Goal: Check status: Check status

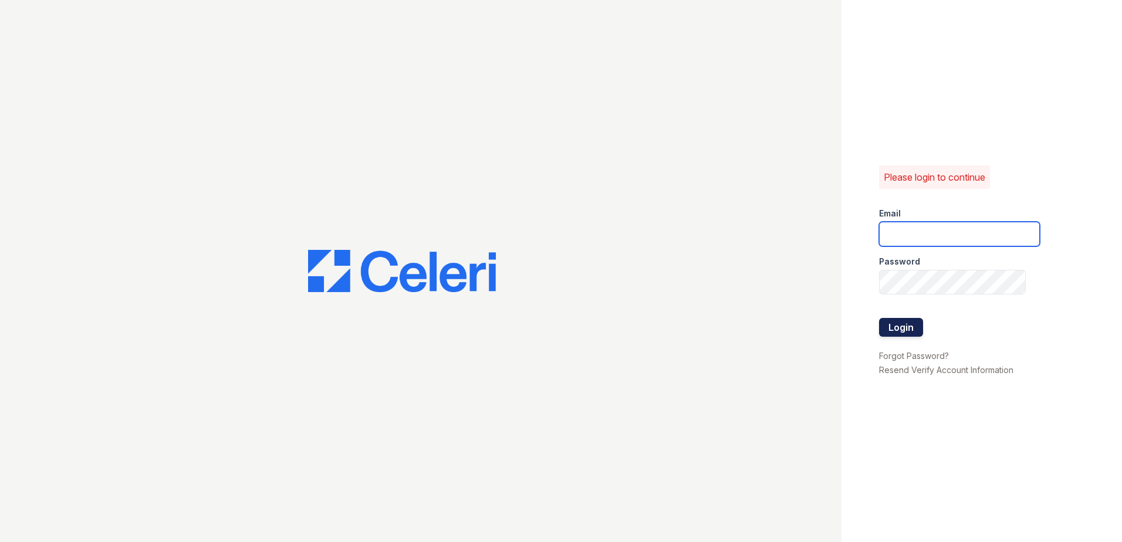
type input "renewwhitemarsh@trinity-pm.com"
click at [905, 323] on button "Login" at bounding box center [901, 327] width 44 height 19
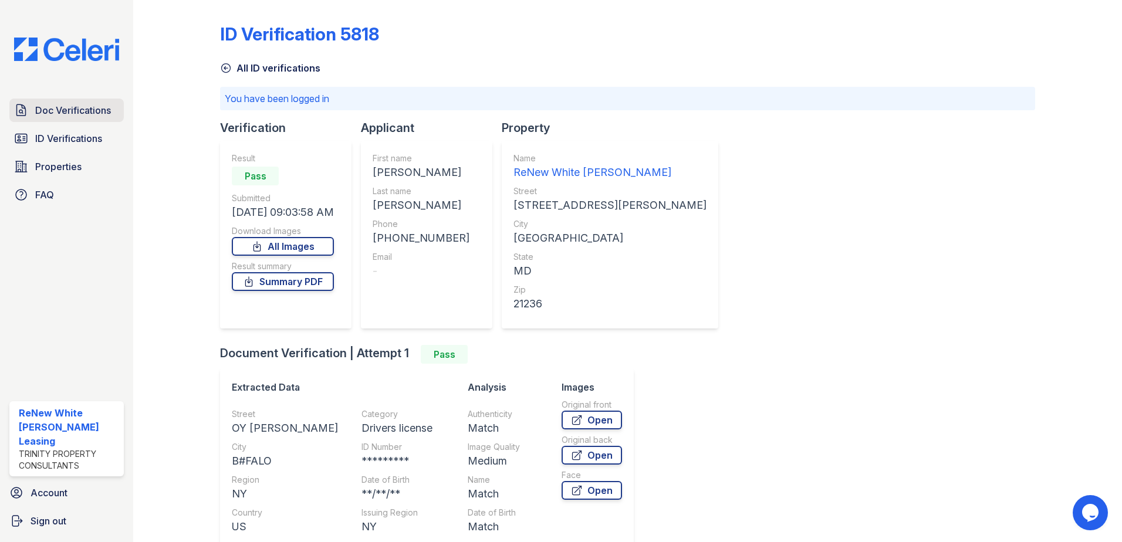
click at [80, 109] on span "Doc Verifications" at bounding box center [73, 110] width 76 height 14
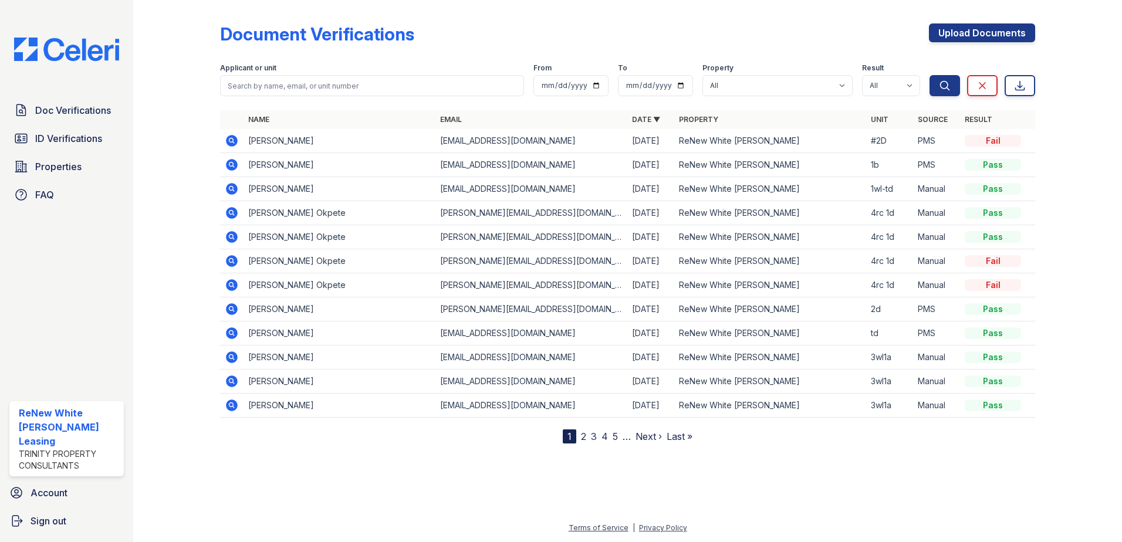
click at [227, 148] on td at bounding box center [231, 141] width 23 height 24
click at [228, 142] on icon at bounding box center [232, 141] width 12 height 12
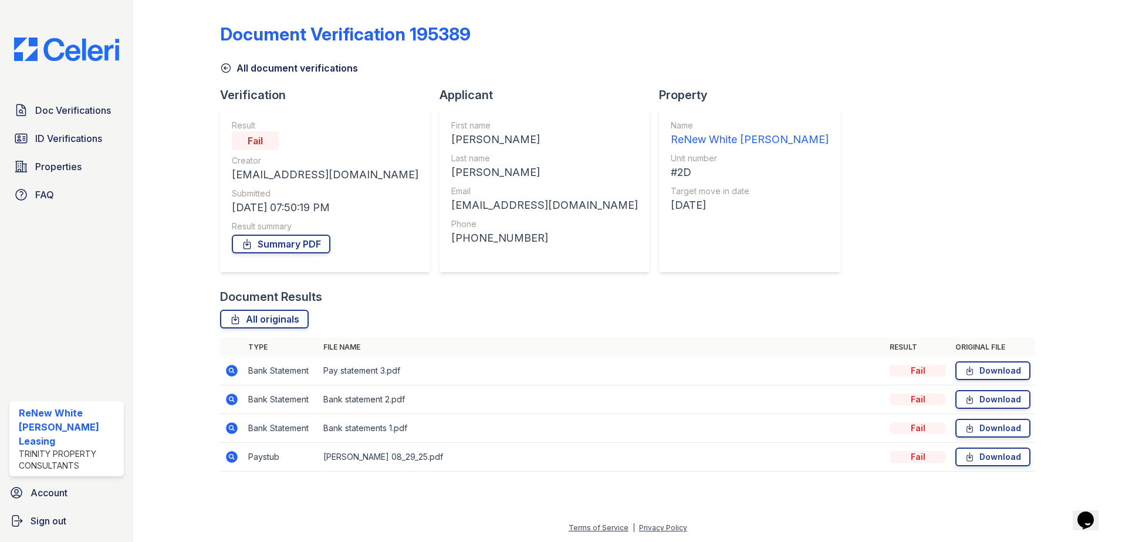
click at [227, 368] on icon at bounding box center [232, 371] width 12 height 12
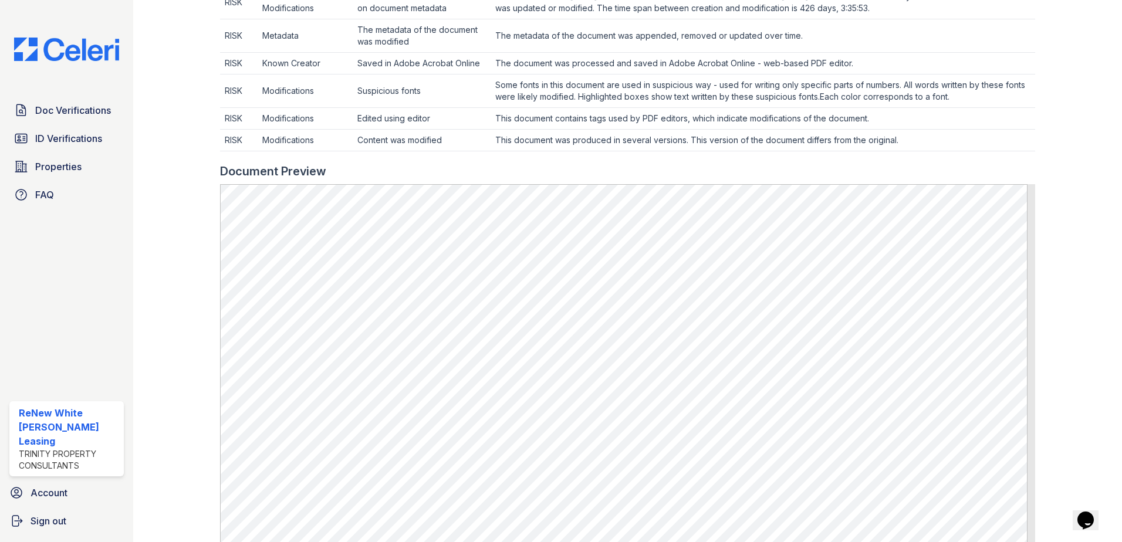
scroll to position [645, 0]
click at [50, 114] on span "Doc Verifications" at bounding box center [73, 110] width 76 height 14
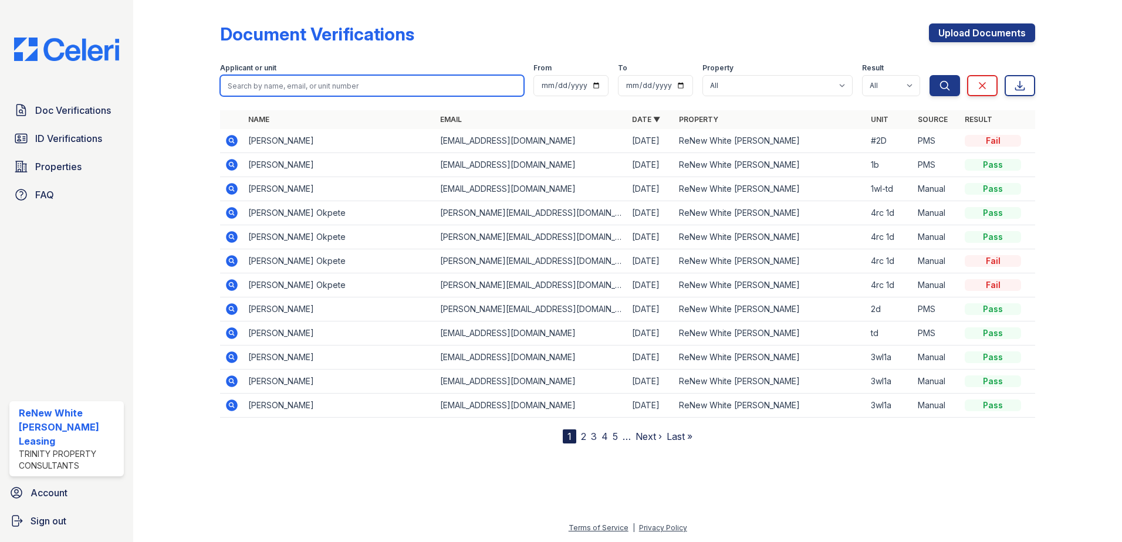
click at [270, 77] on input "search" at bounding box center [372, 85] width 304 height 21
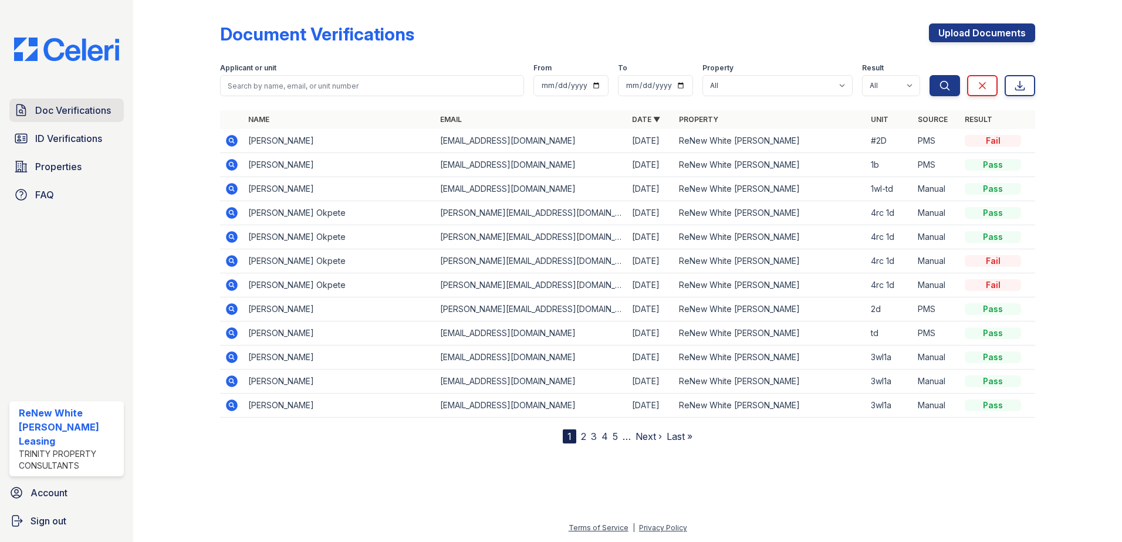
click at [87, 116] on span "Doc Verifications" at bounding box center [73, 110] width 76 height 14
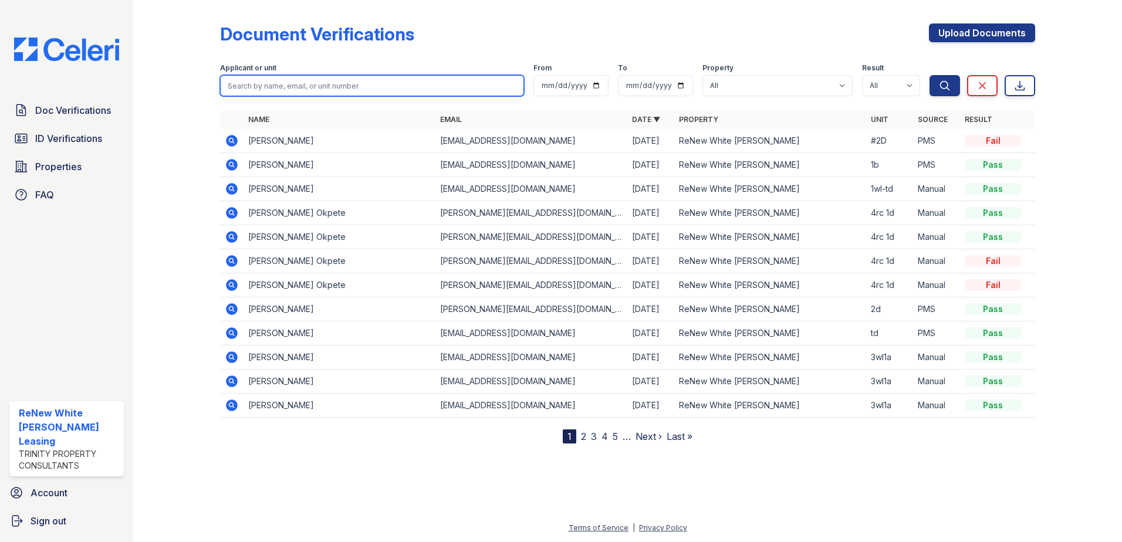
click at [300, 87] on input "search" at bounding box center [372, 85] width 304 height 21
type input "mitchell"
click at [929, 75] on button "Search" at bounding box center [944, 85] width 31 height 21
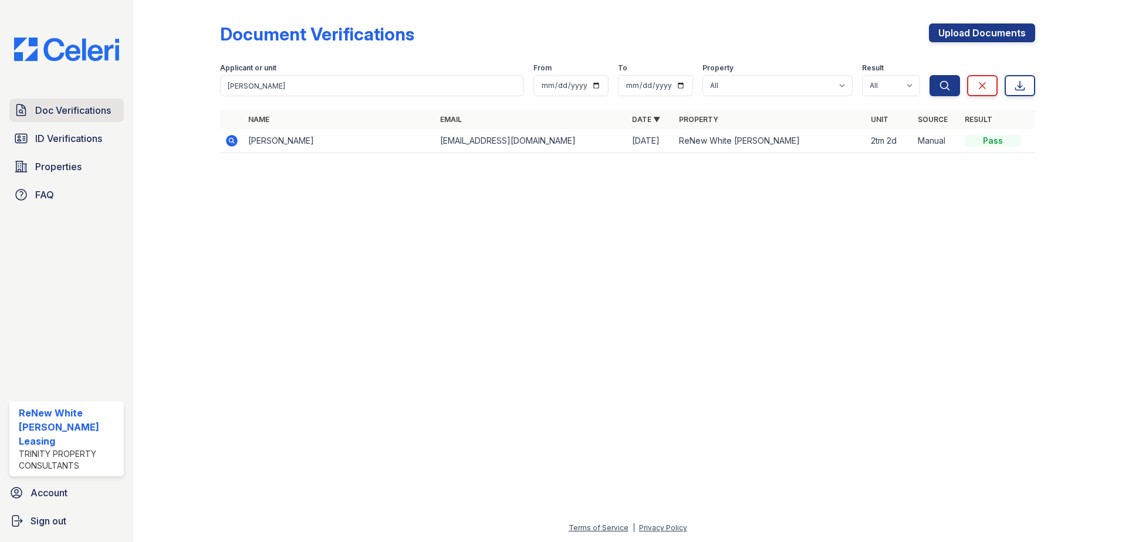
click at [45, 113] on span "Doc Verifications" at bounding box center [73, 110] width 76 height 14
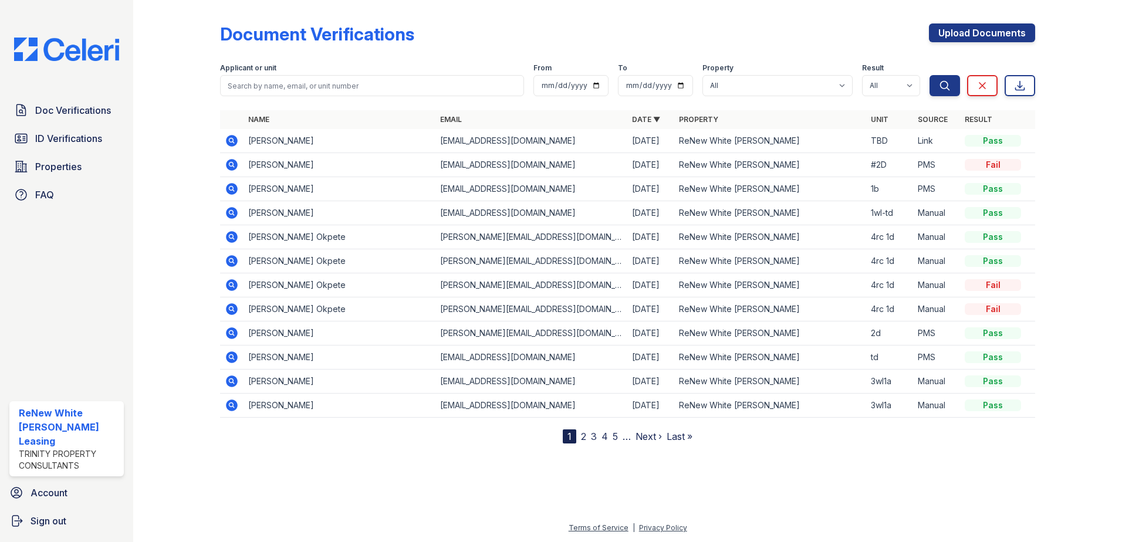
click at [231, 165] on icon at bounding box center [230, 164] width 3 height 3
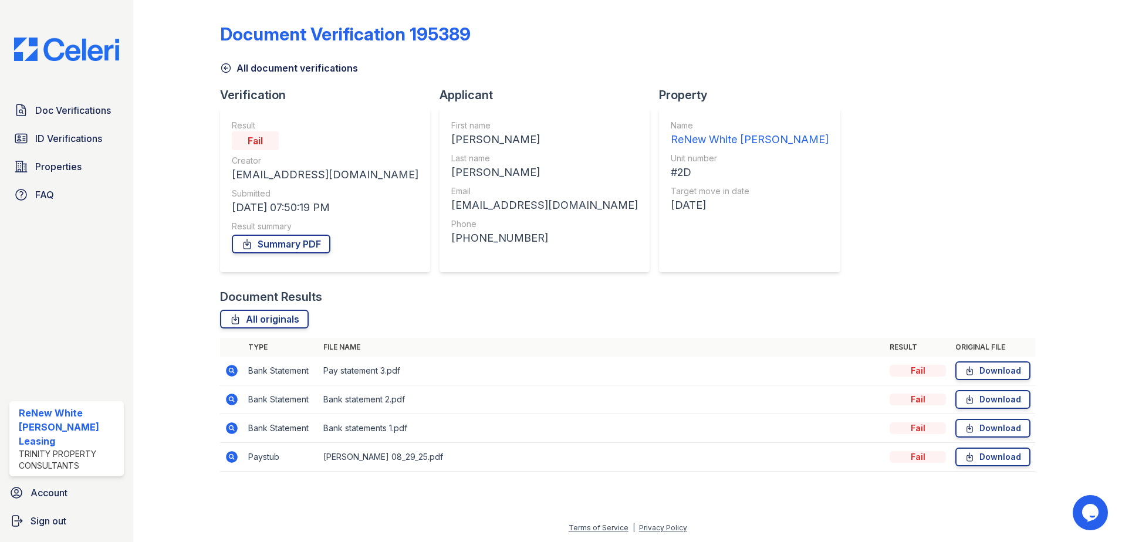
click at [228, 368] on icon at bounding box center [232, 371] width 12 height 12
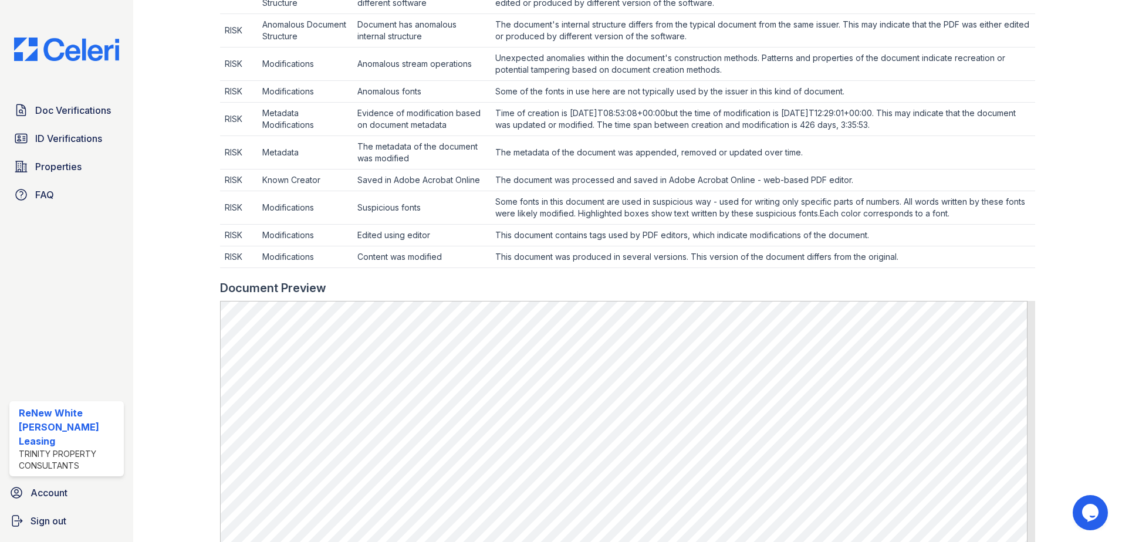
scroll to position [528, 0]
